Goal: Transaction & Acquisition: Subscribe to service/newsletter

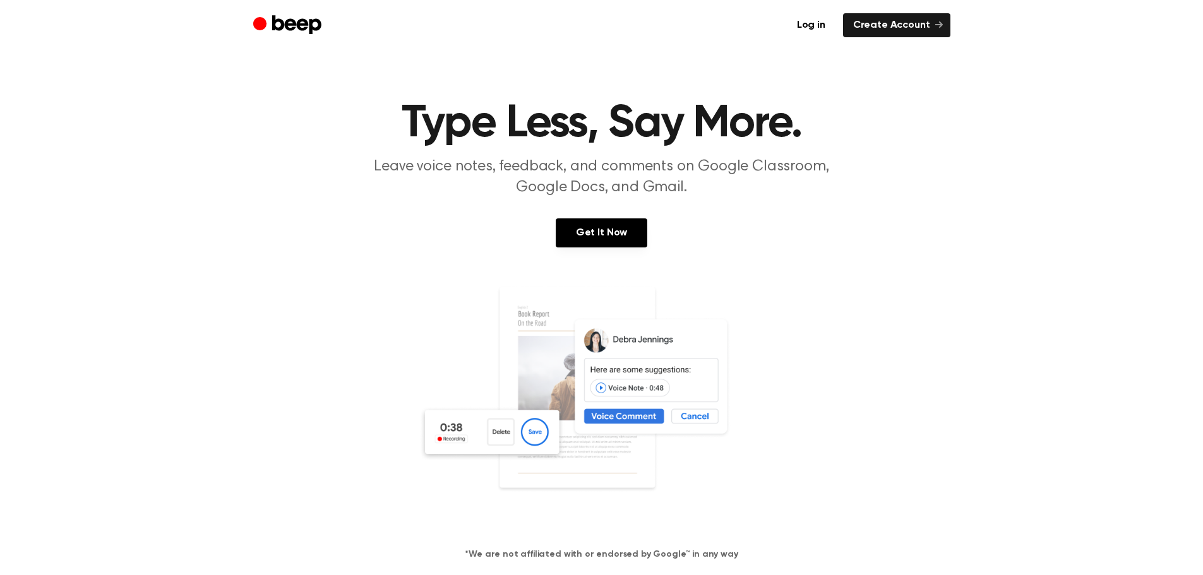
click at [870, 9] on div "Log in Create Account" at bounding box center [601, 25] width 697 height 51
click at [898, 36] on link "Create Account" at bounding box center [896, 25] width 107 height 24
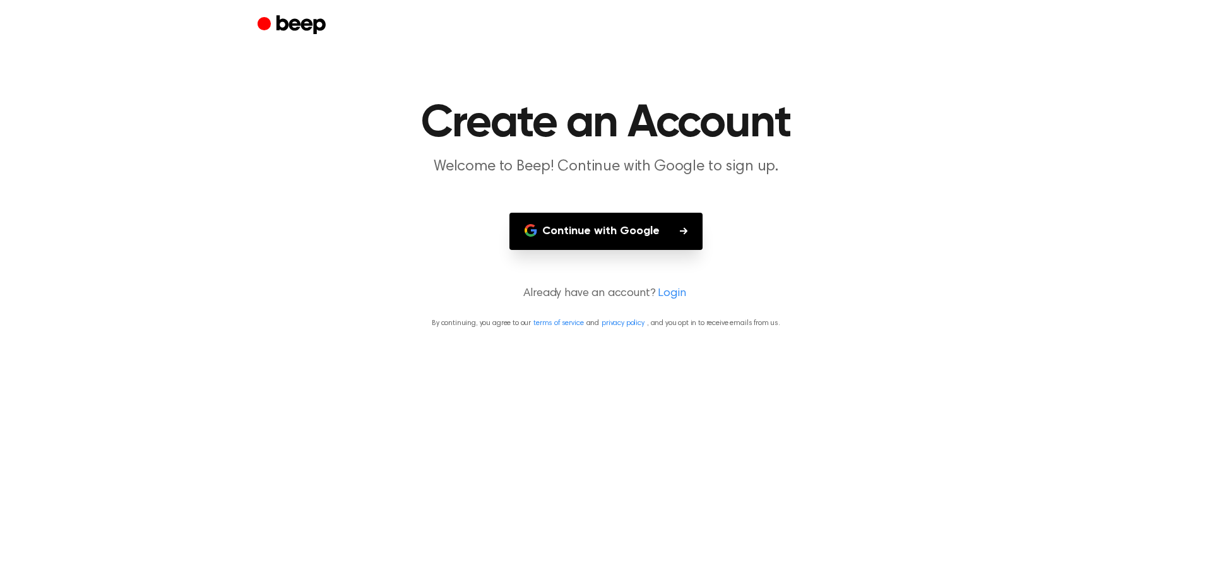
click at [640, 213] on button "Continue with Google" at bounding box center [606, 231] width 193 height 37
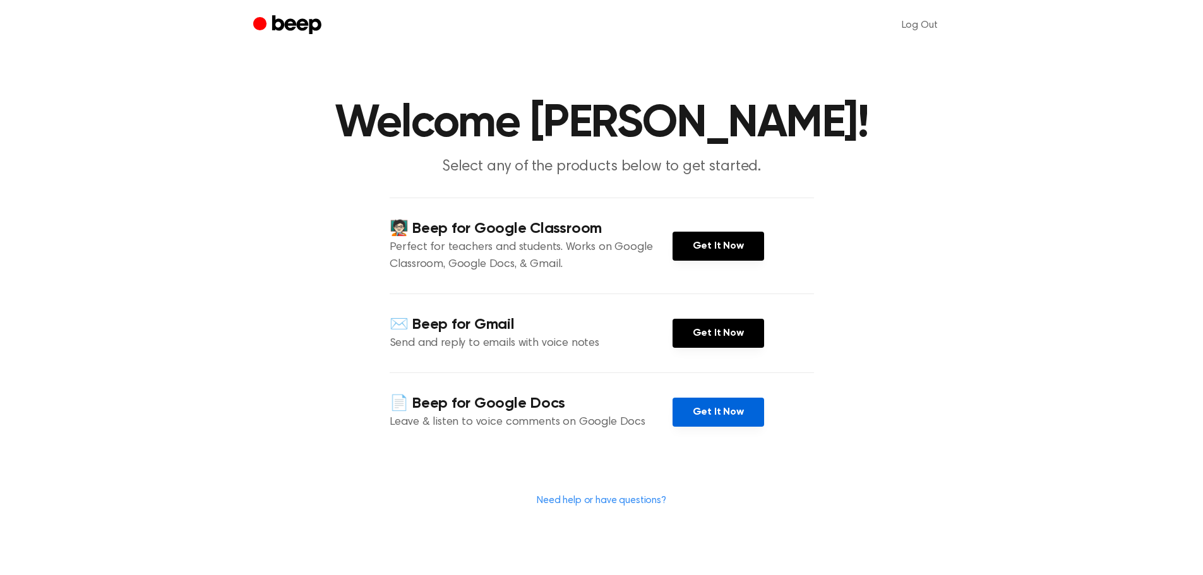
click at [696, 409] on link "Get It Now" at bounding box center [718, 412] width 92 height 29
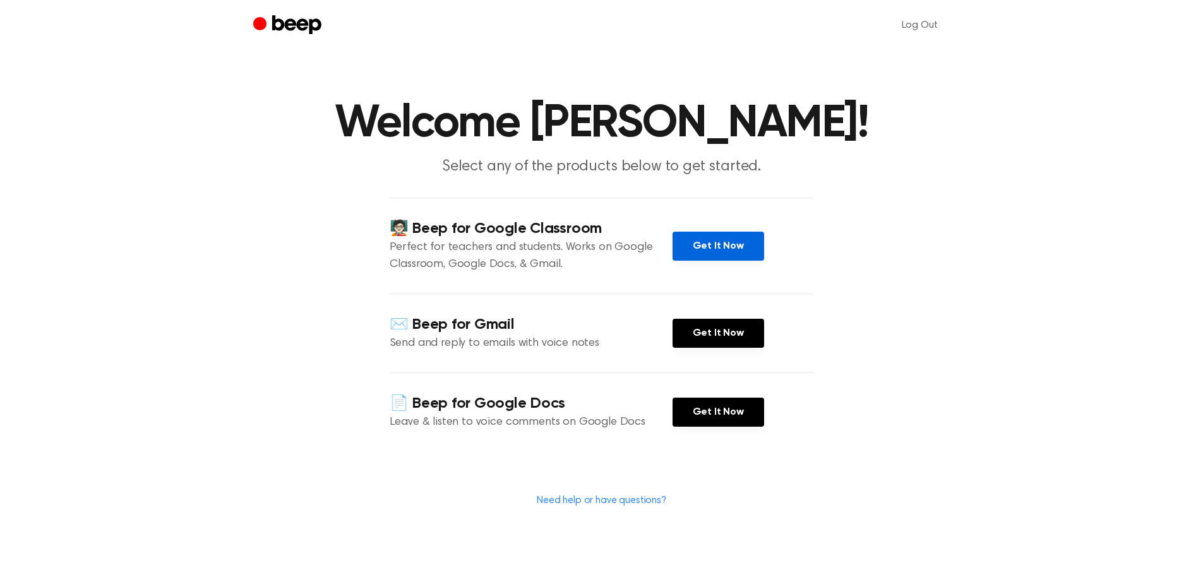
click at [714, 243] on link "Get It Now" at bounding box center [718, 246] width 92 height 29
